Goal: Task Accomplishment & Management: Use online tool/utility

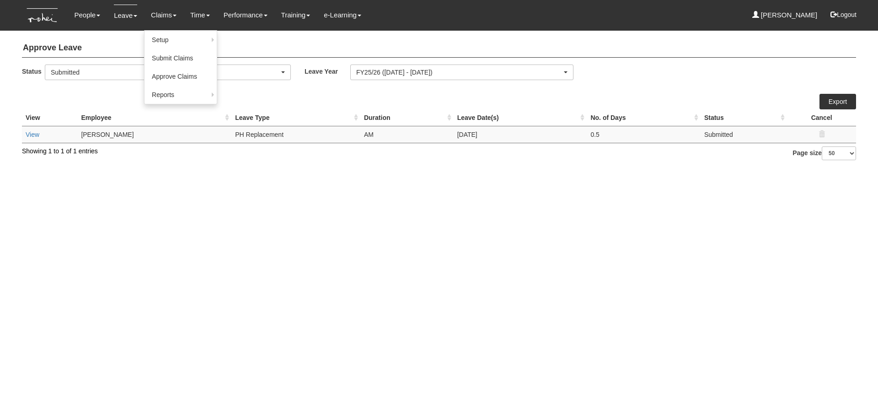
select select "50"
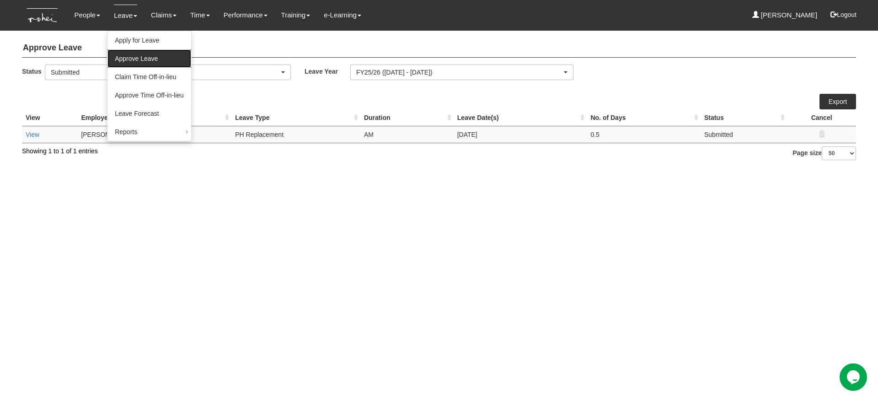
click at [125, 51] on link "Approve Leave" at bounding box center [149, 58] width 84 height 18
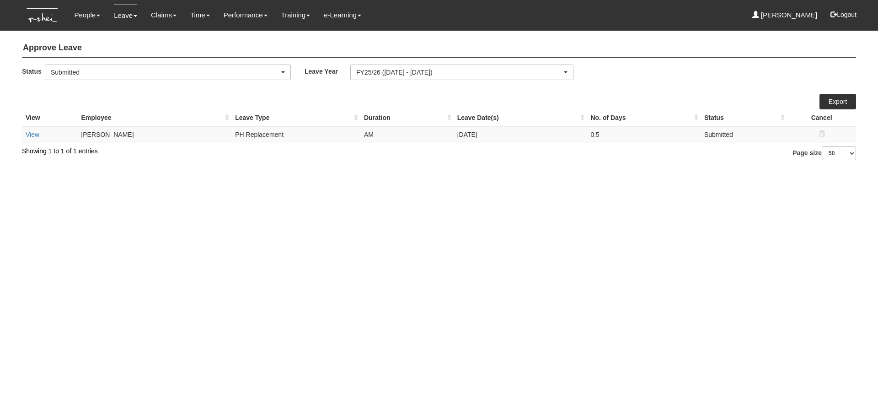
select select "50"
click at [30, 136] on link "View" at bounding box center [33, 134] width 14 height 7
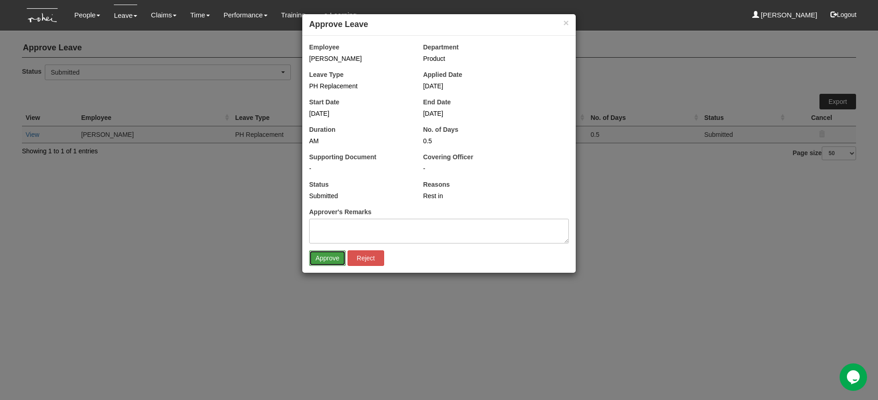
click at [323, 255] on input "Approve" at bounding box center [327, 258] width 37 height 16
select select "50"
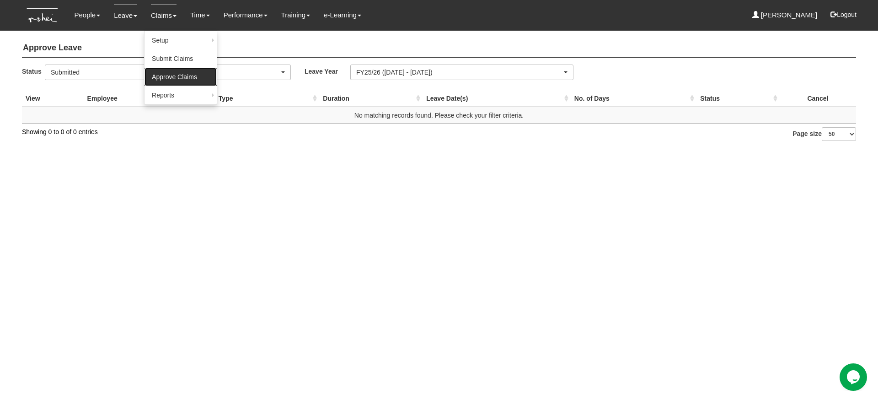
click at [177, 79] on link "Approve Claims" at bounding box center [181, 77] width 72 height 18
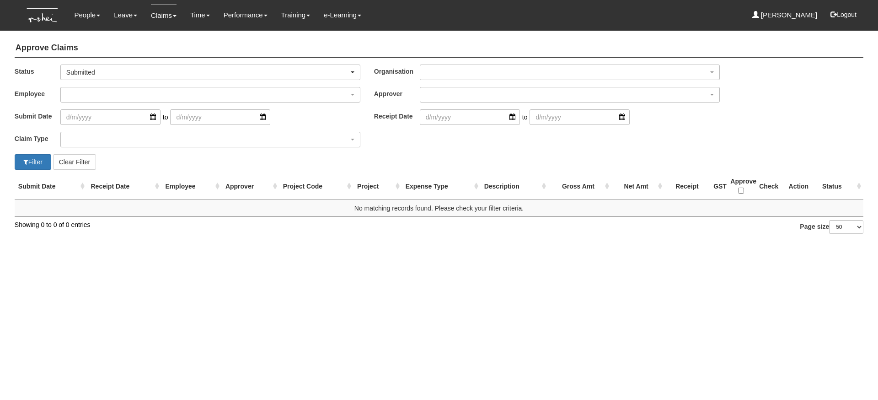
select select "50"
click at [432, 43] on h4 "Approve Claims" at bounding box center [439, 48] width 849 height 19
